Goal: Task Accomplishment & Management: Manage account settings

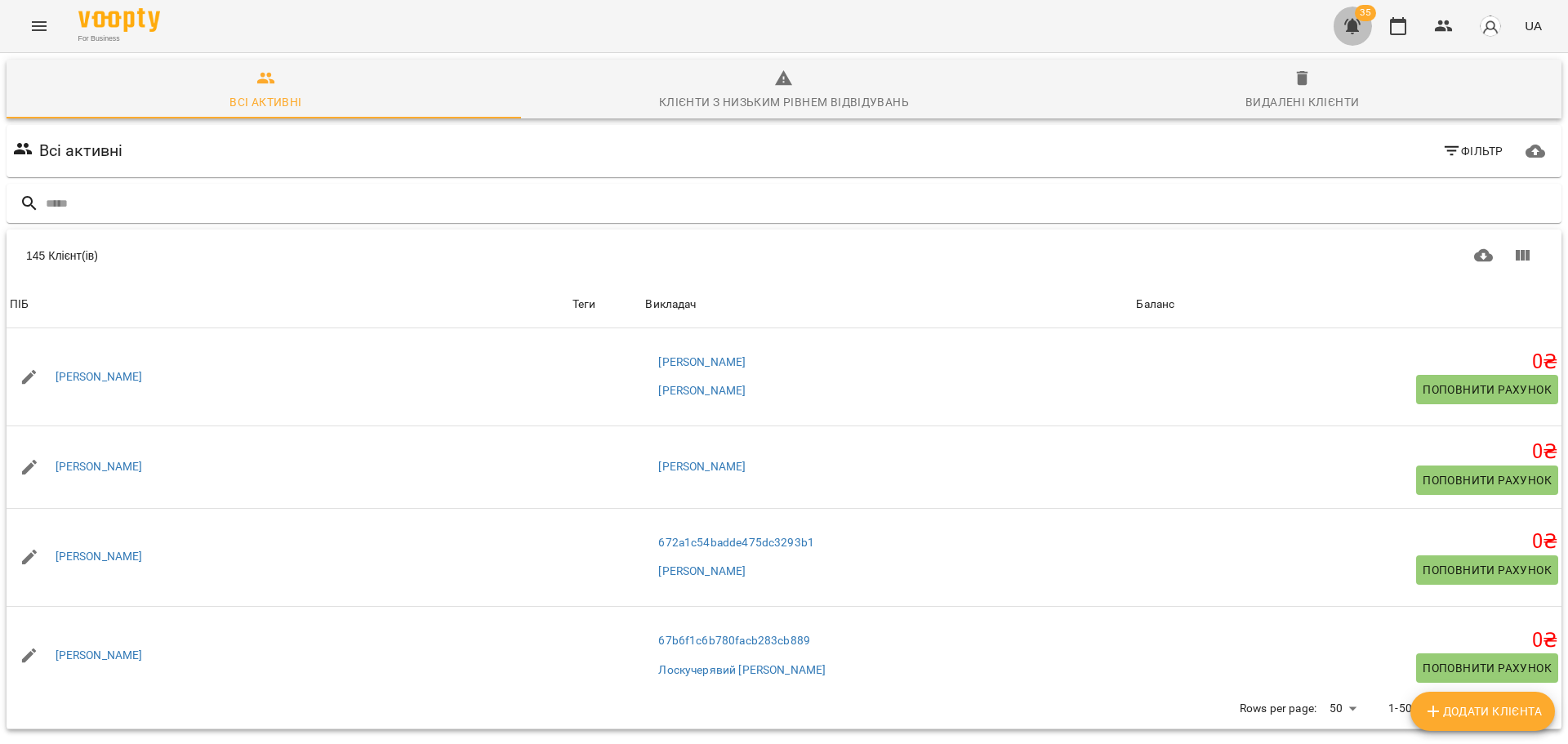
click at [1354, 33] on icon "button" at bounding box center [1352, 26] width 16 height 15
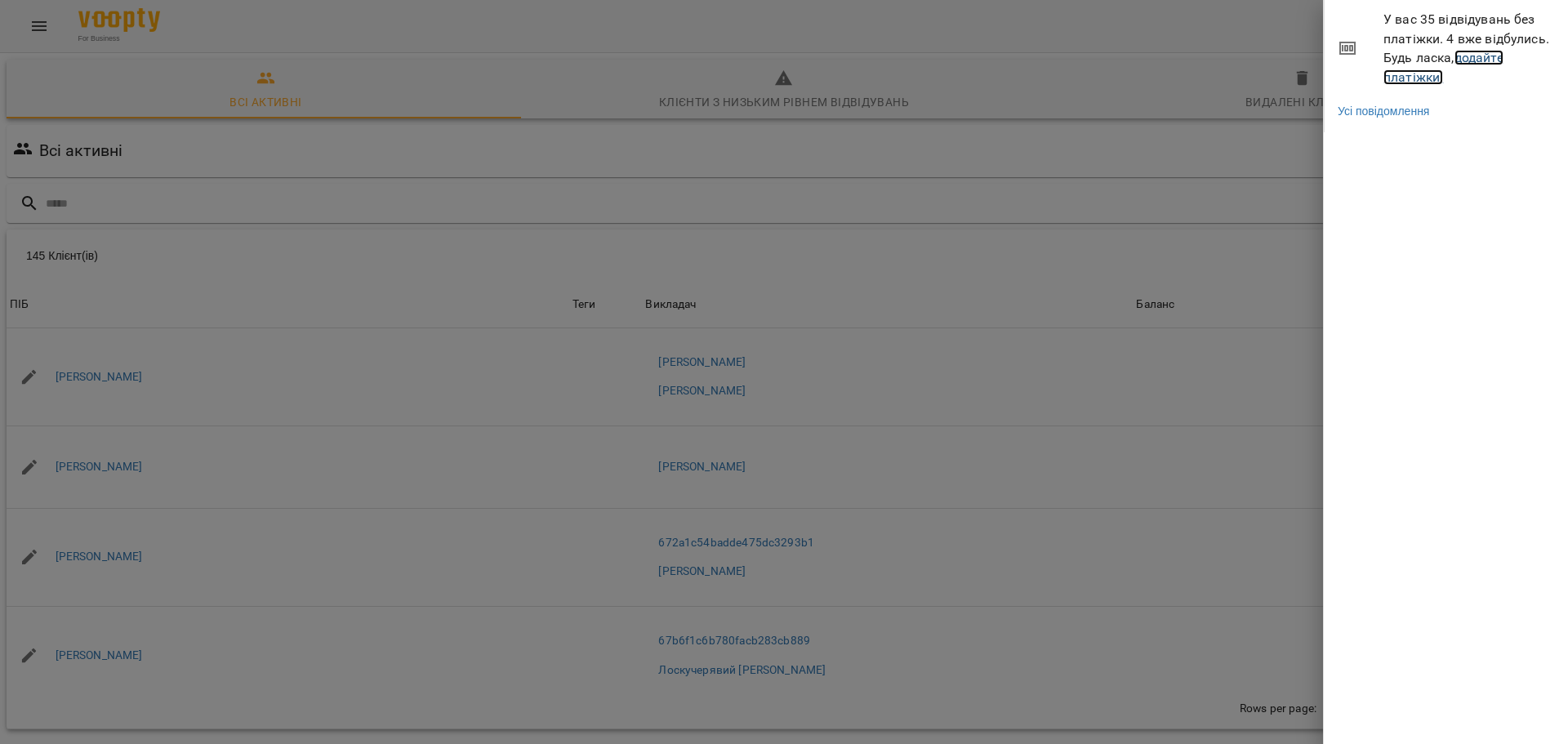
click at [1409, 79] on link "додайте платіжки!" at bounding box center [1443, 67] width 120 height 35
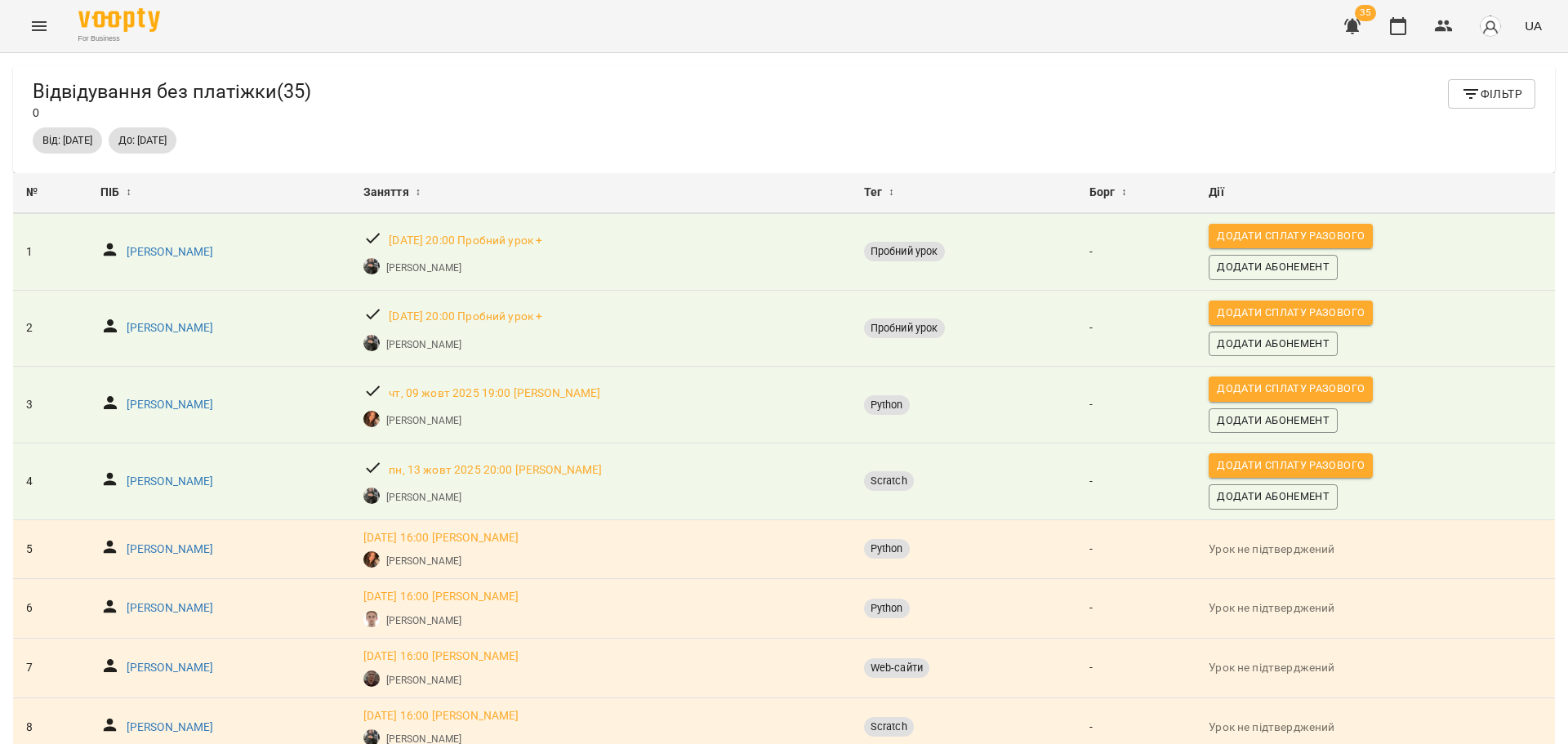
drag, startPoint x: 697, startPoint y: 72, endPoint x: 611, endPoint y: 94, distance: 88.8
click at [697, 72] on div "Відвідування без платіжки ( 35 ) 0 Фільтр Від: [DATE] До: [DATE]" at bounding box center [784, 120] width 1542 height 107
click at [196, 249] on p "[PERSON_NAME]" at bounding box center [170, 252] width 88 height 16
click at [156, 326] on p "[PERSON_NAME]" at bounding box center [170, 328] width 88 height 16
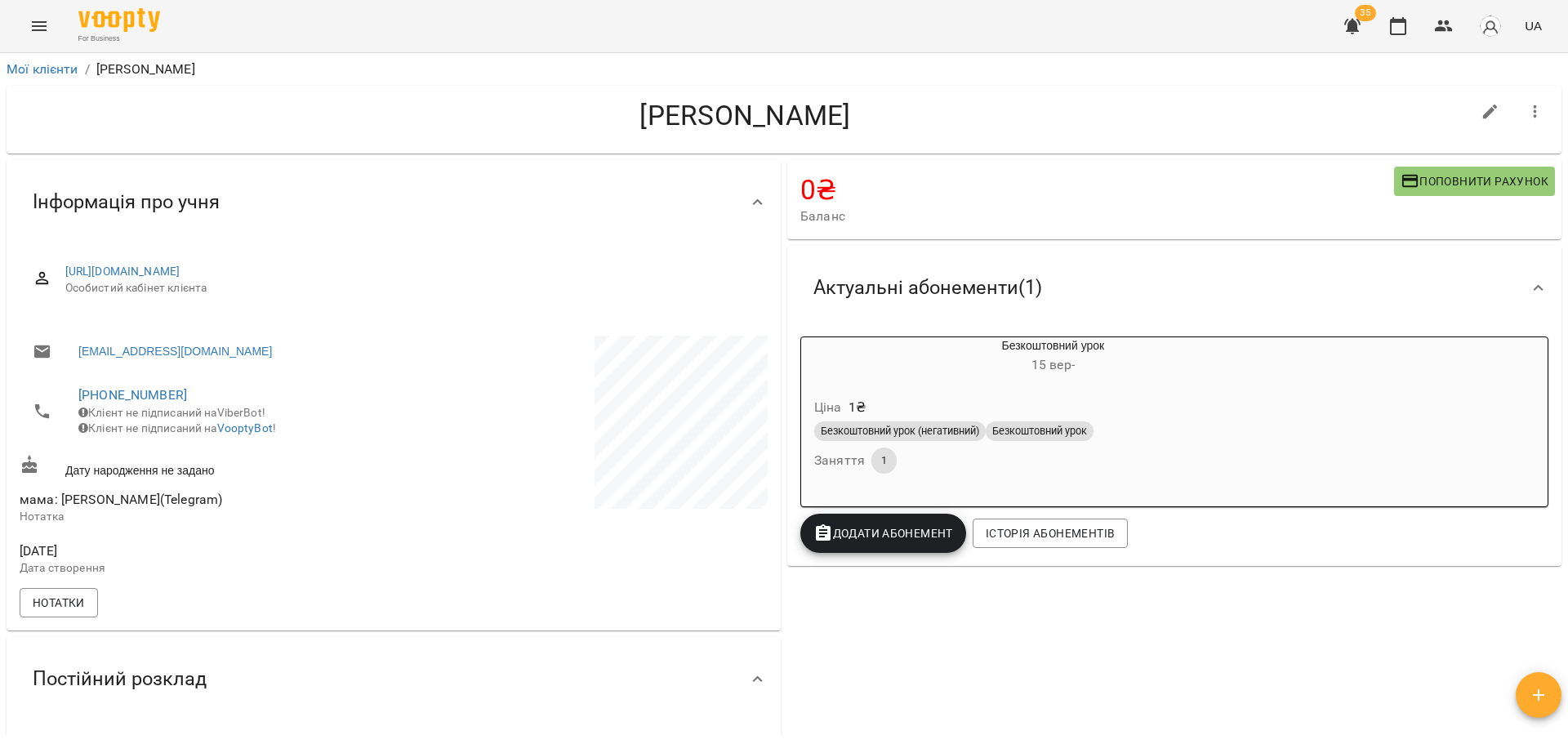
click at [293, 171] on div "Інформація про учня" at bounding box center [394, 202] width 775 height 84
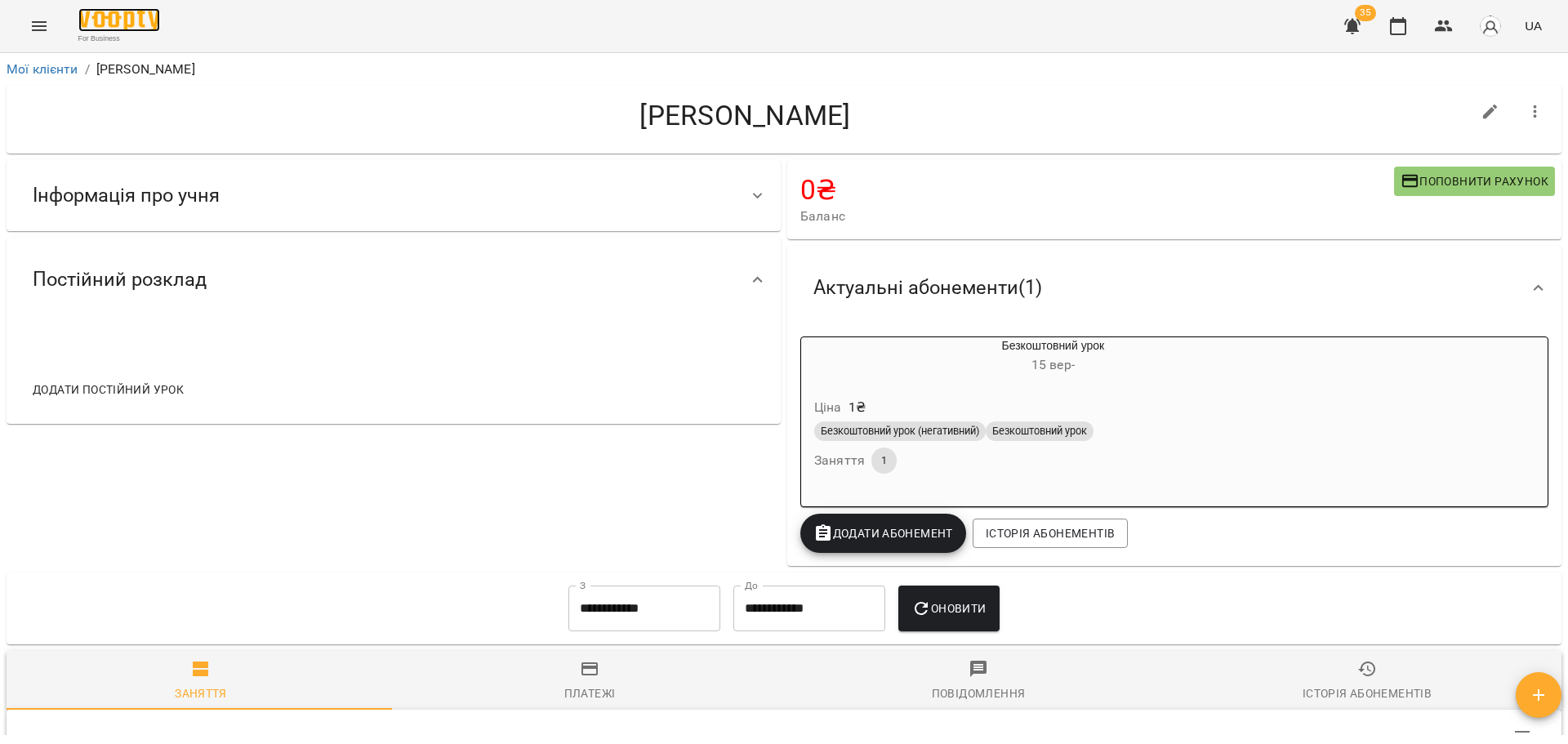
click at [105, 16] on img at bounding box center [119, 20] width 82 height 24
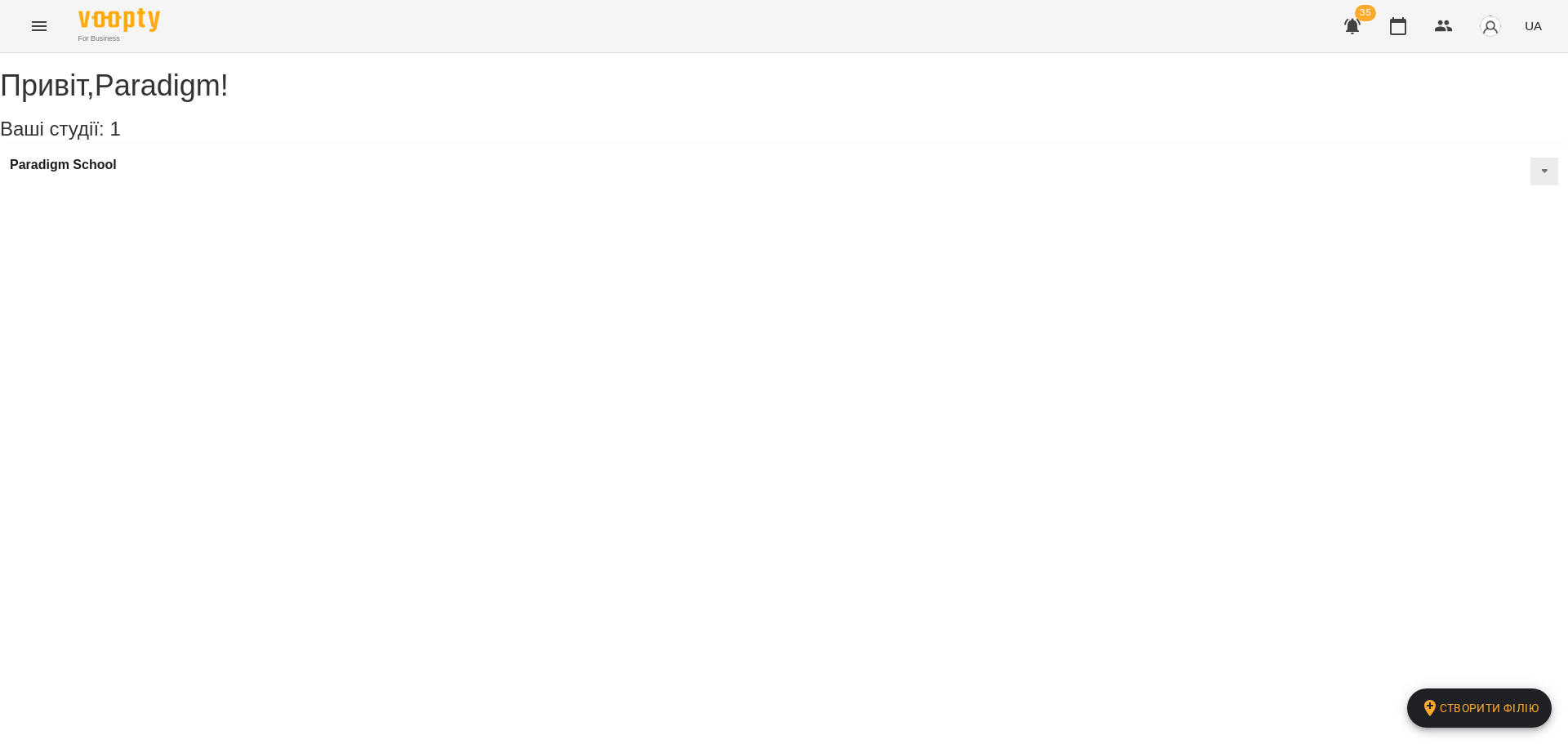
click at [1354, 21] on icon "button" at bounding box center [1352, 26] width 16 height 15
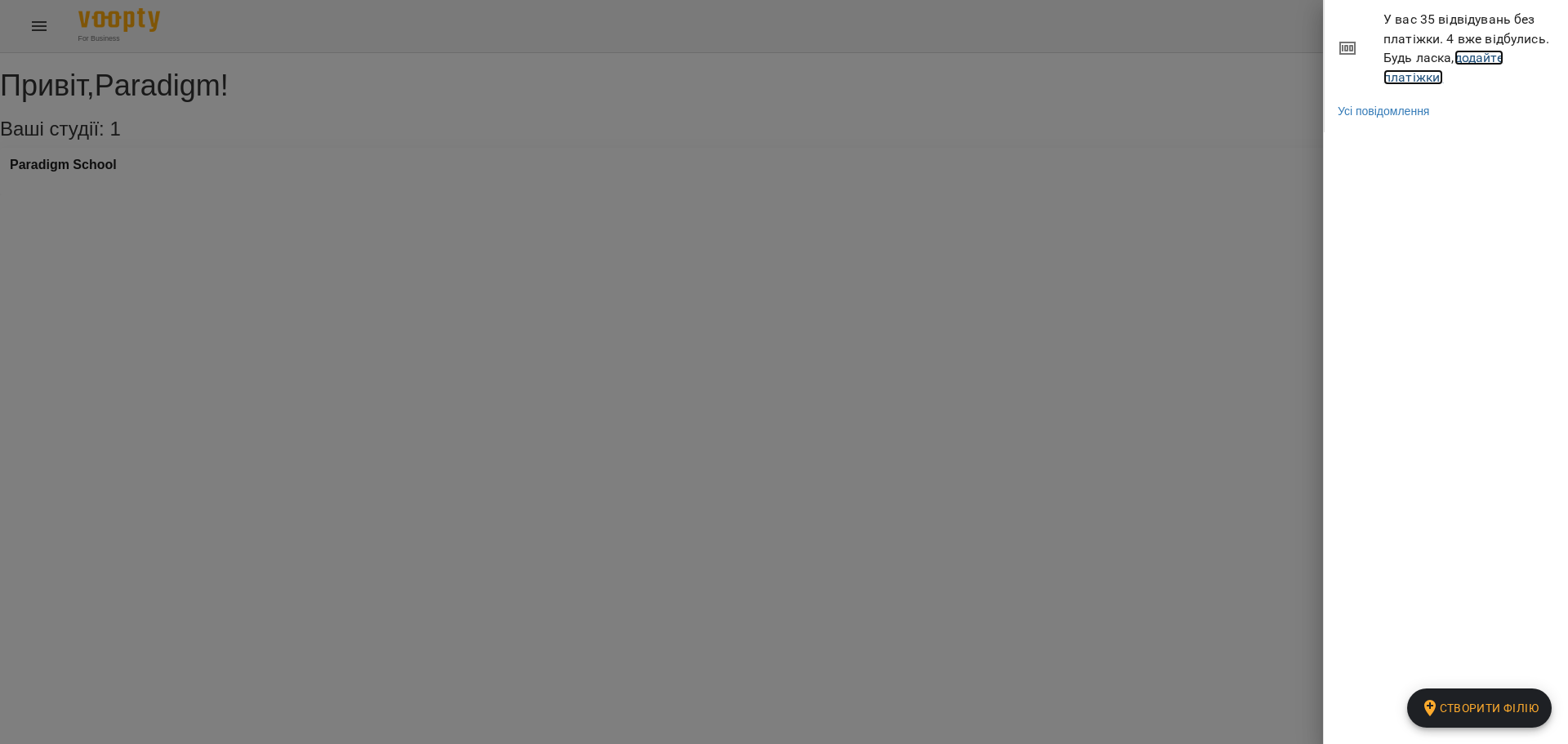
click at [1417, 79] on link "додайте платіжки!" at bounding box center [1443, 67] width 120 height 35
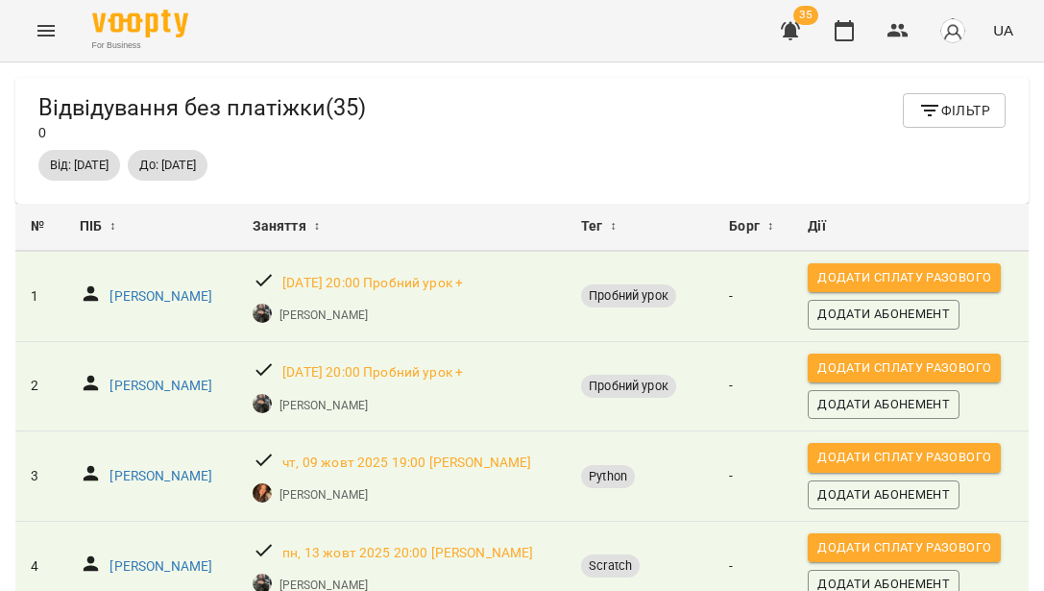
click at [902, 288] on span "Додати сплату разового" at bounding box center [904, 277] width 174 height 21
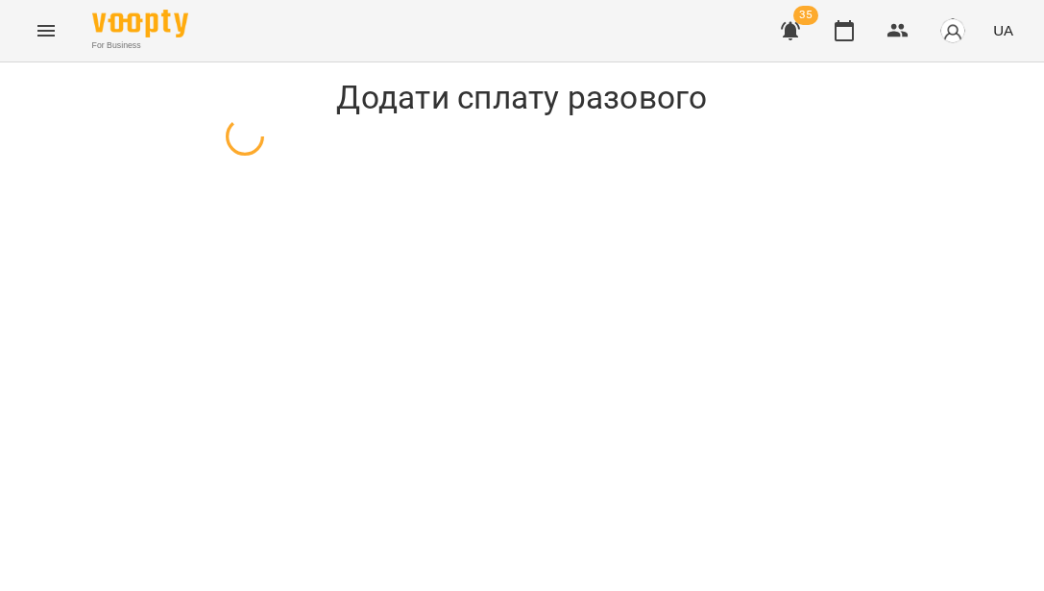
select select "**********"
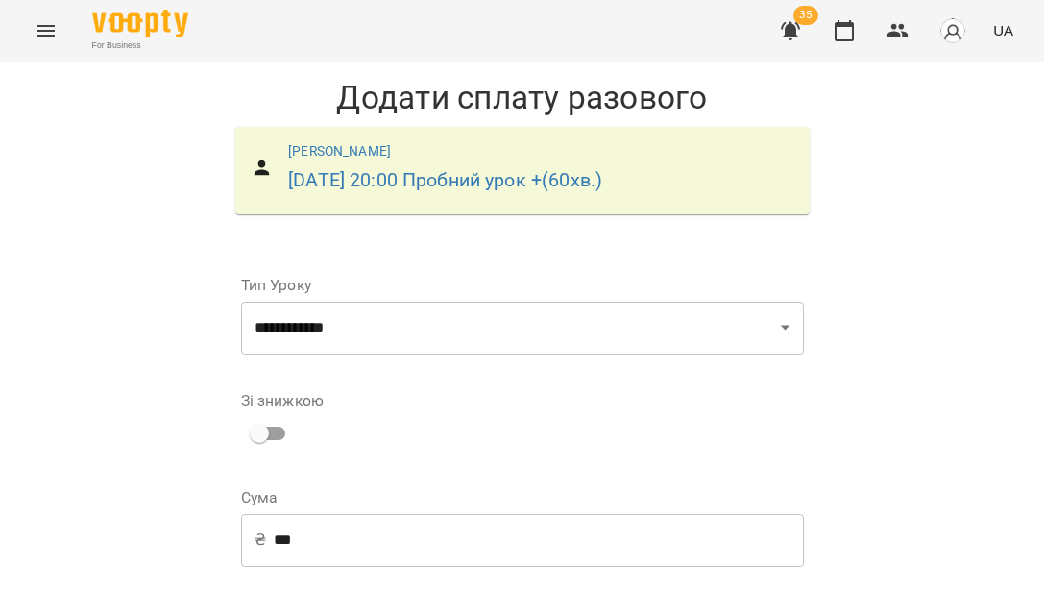
scroll to position [192, 0]
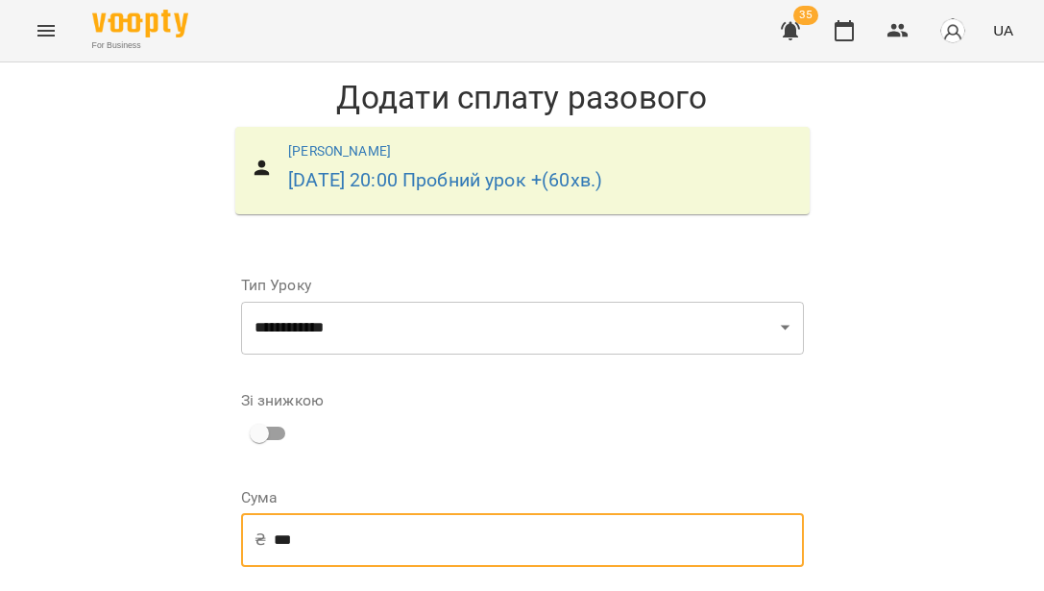
drag, startPoint x: 308, startPoint y: 353, endPoint x: 235, endPoint y: 349, distance: 73.1
click at [241, 513] on div "₴ *** ​" at bounding box center [522, 540] width 563 height 54
type input "*"
drag, startPoint x: 624, startPoint y: 472, endPoint x: 620, endPoint y: 497, distance: 25.4
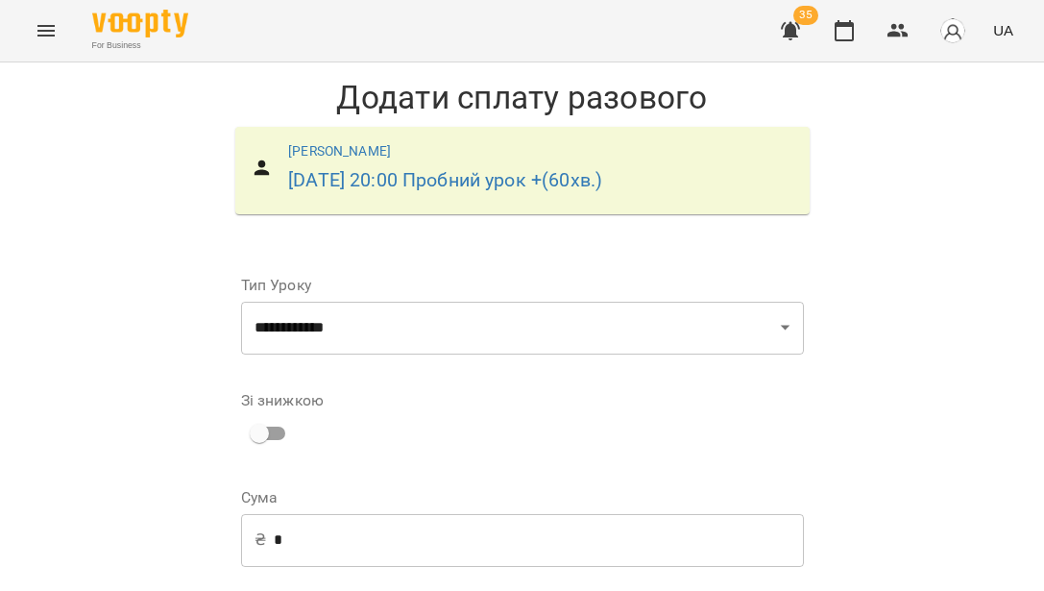
select select "****"
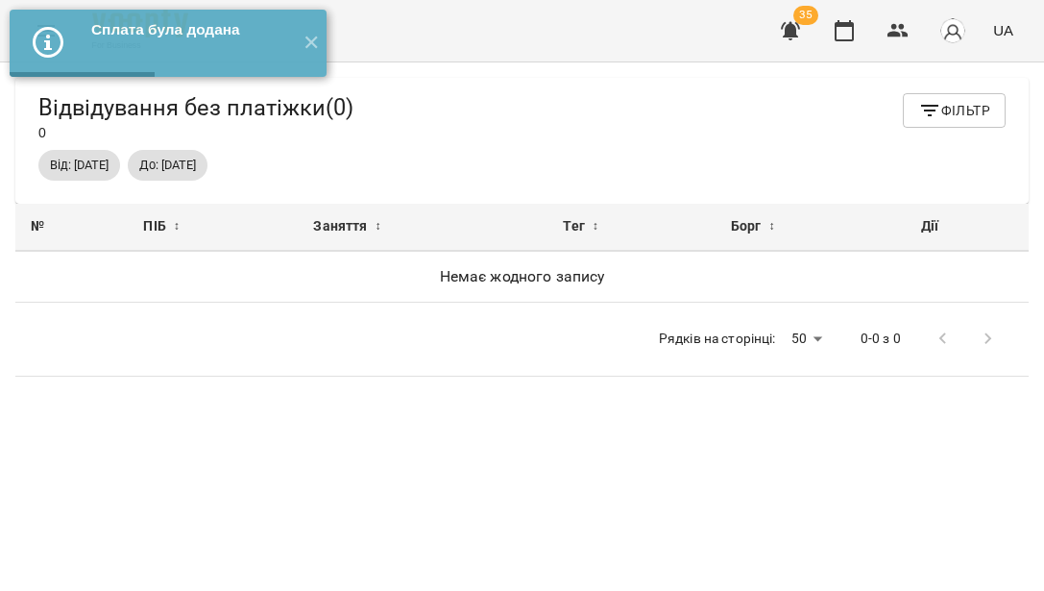
click at [794, 37] on icon "button" at bounding box center [790, 31] width 19 height 18
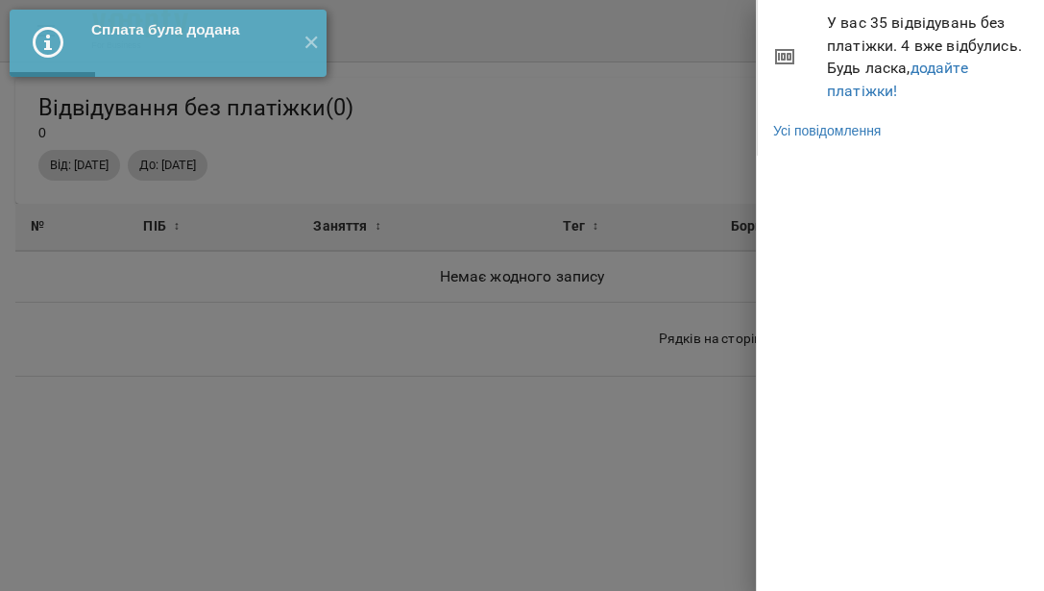
click at [852, 72] on span "У вас 35 відвідувань без платіжки. 4 вже відбулись. Будь ласка, додайте платіжк…" at bounding box center [928, 57] width 203 height 90
click at [856, 91] on link "додайте платіжки!" at bounding box center [897, 79] width 141 height 41
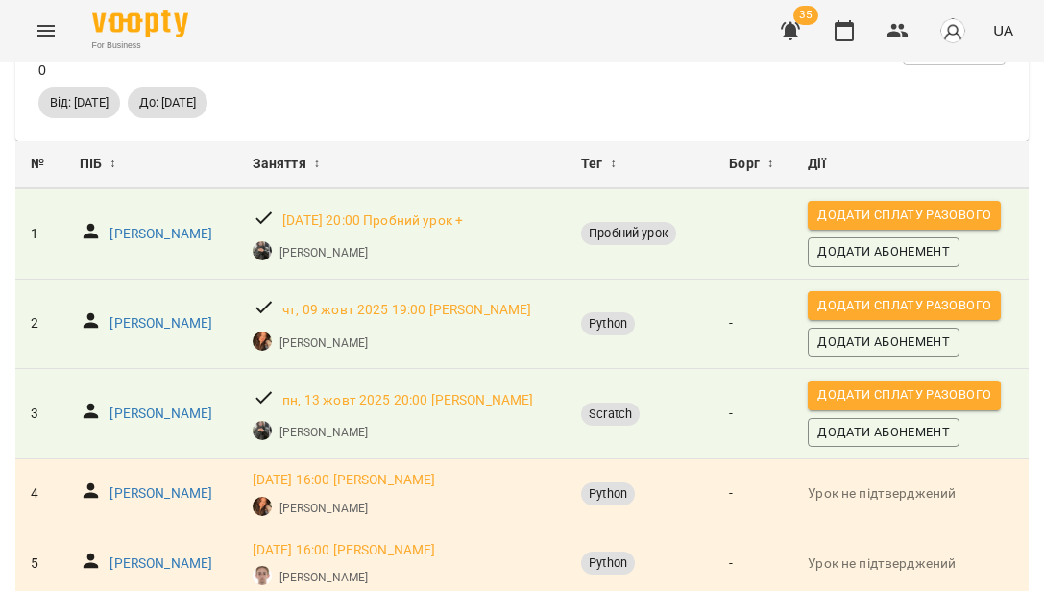
click at [897, 226] on span "Додати сплату разового" at bounding box center [904, 215] width 174 height 21
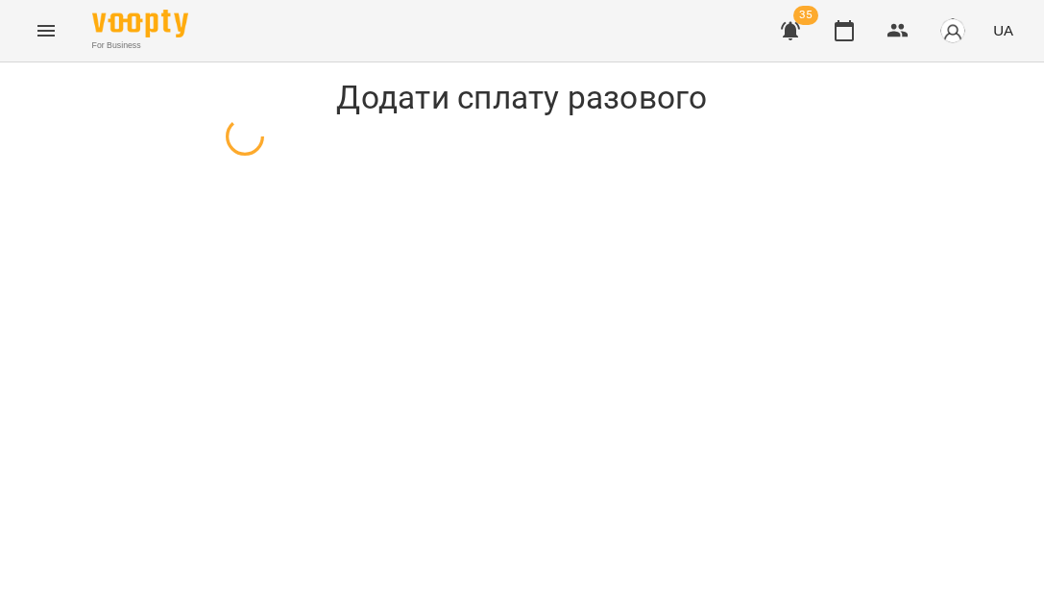
select select "**********"
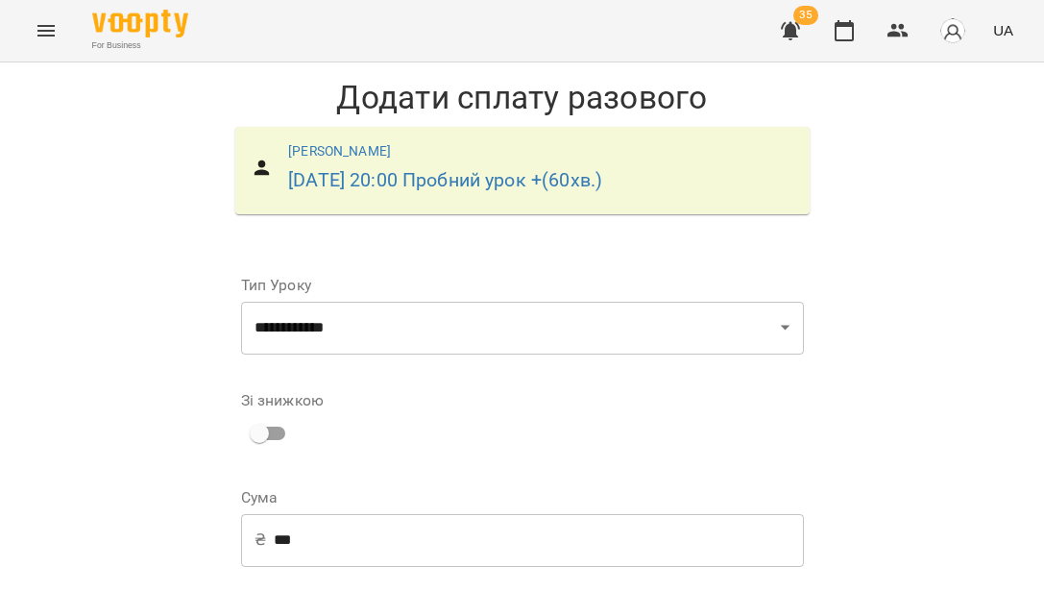
drag, startPoint x: 264, startPoint y: 544, endPoint x: 252, endPoint y: 537, distance: 14.2
click at [253, 542] on div "₴ *** ​" at bounding box center [522, 540] width 563 height 54
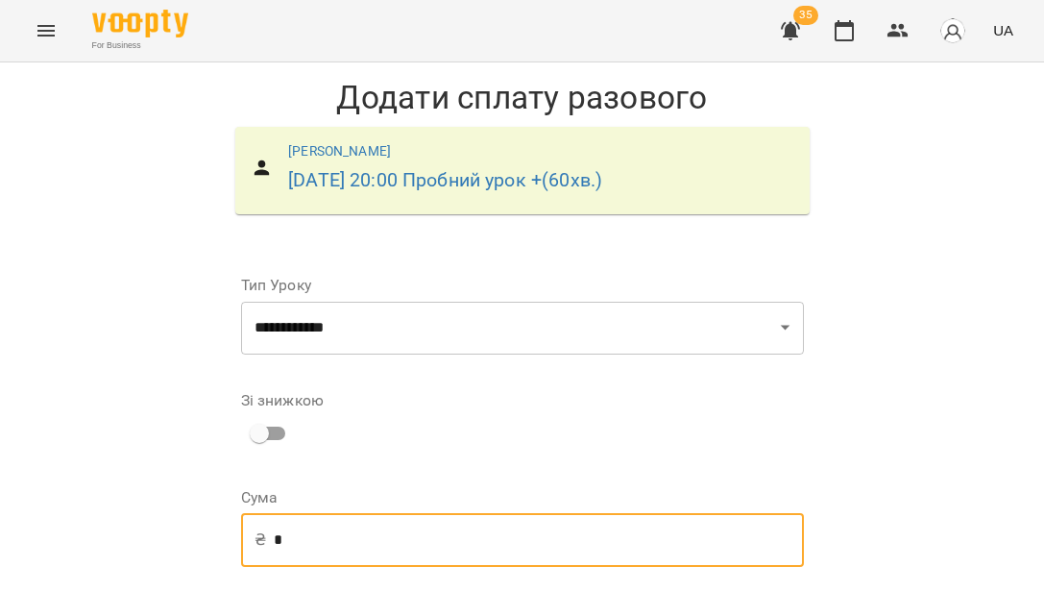
type input "*"
click at [668, 457] on div "Зі знижкою" at bounding box center [522, 423] width 563 height 90
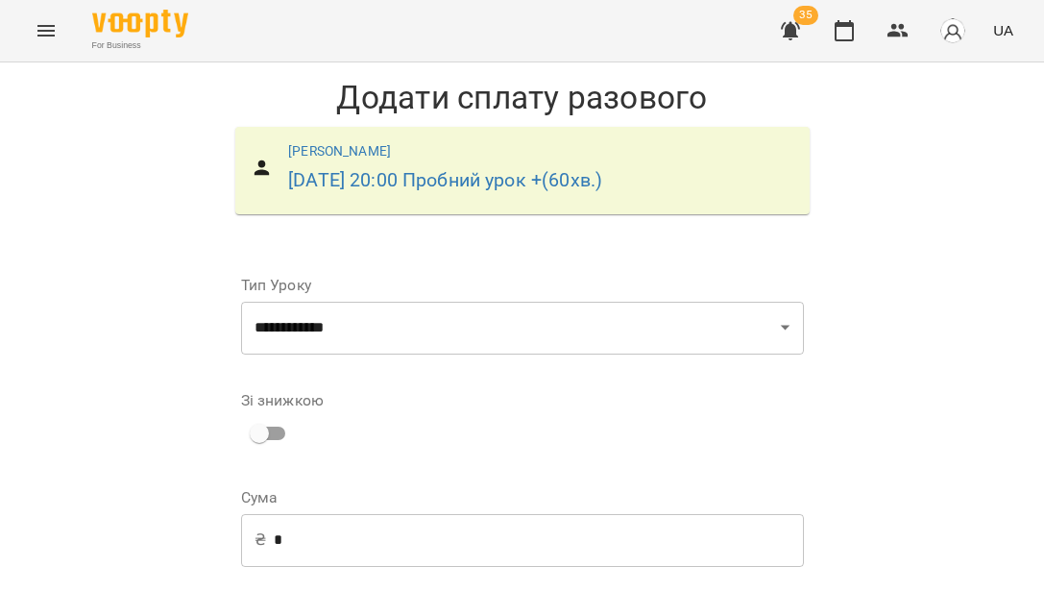
scroll to position [288, 0]
select select "****"
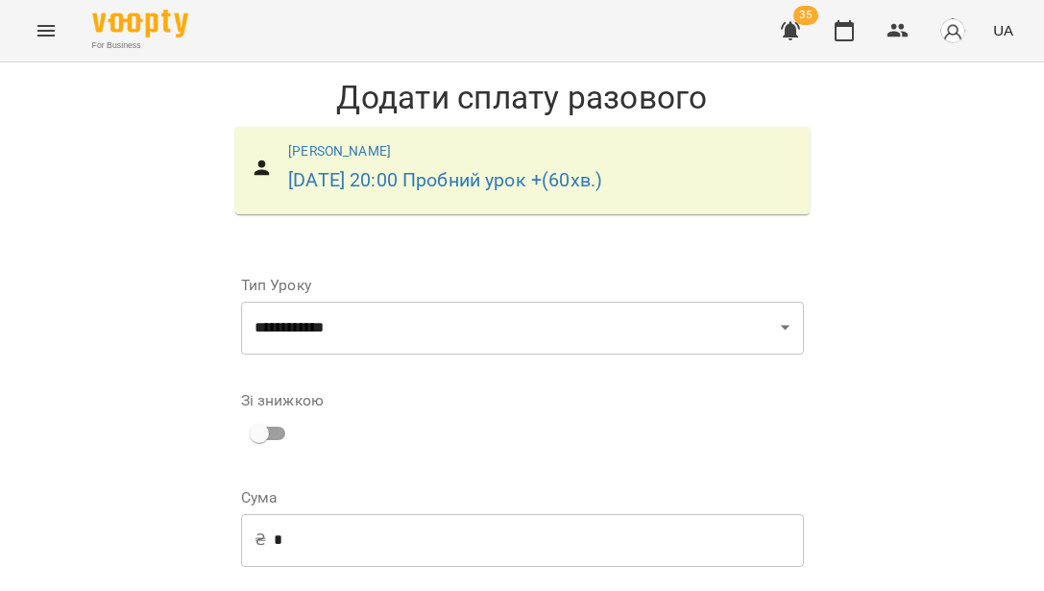
scroll to position [62, 0]
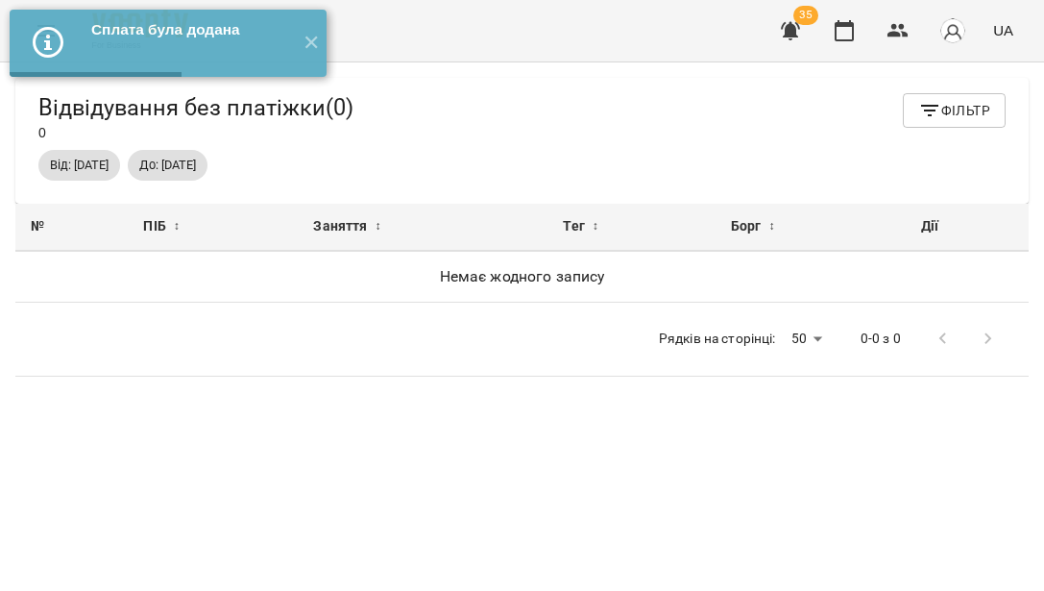
click at [797, 32] on icon "button" at bounding box center [790, 31] width 19 height 18
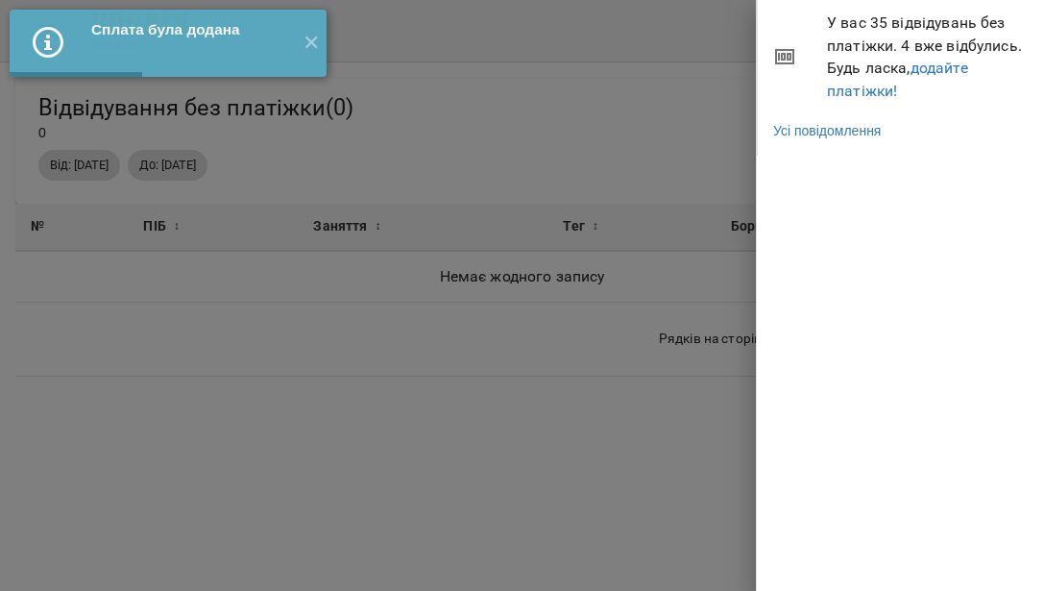
click at [861, 79] on span "У вас 35 відвідувань без платіжки. 4 вже відбулись. Будь ласка, додайте платіжк…" at bounding box center [928, 57] width 203 height 90
click at [858, 94] on link "додайте платіжки!" at bounding box center [897, 79] width 141 height 41
